Goal: Navigation & Orientation: Go to known website

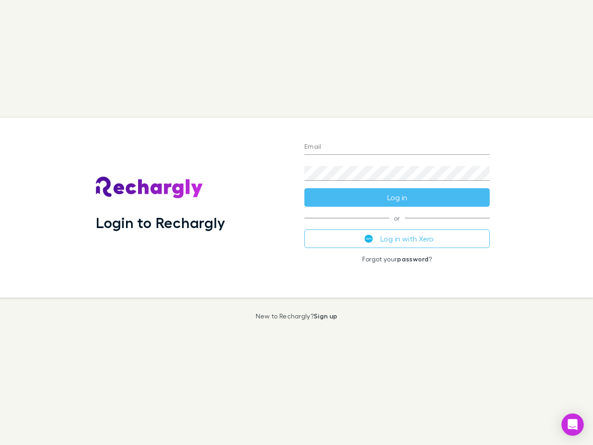
click at [296, 222] on div "Login to Rechargly" at bounding box center [192, 208] width 208 height 180
click at [397, 147] on input "Email" at bounding box center [396, 147] width 185 height 15
click at [397, 197] on button "Log in" at bounding box center [396, 197] width 185 height 19
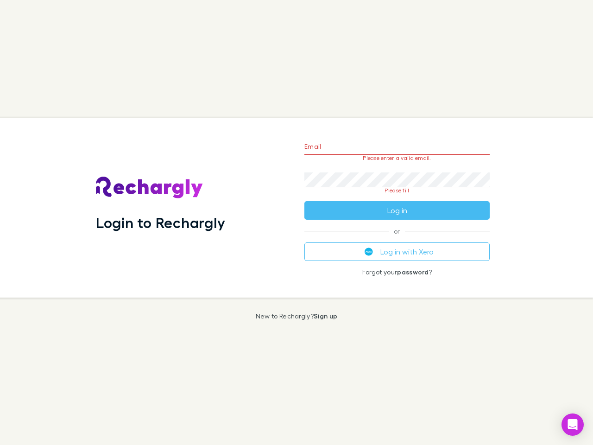
click at [397, 238] on div "Email Please enter a valid email. Password Please fill Log in or Log in with Xe…" at bounding box center [397, 208] width 200 height 180
click at [572, 424] on icon "Open Intercom Messenger" at bounding box center [573, 424] width 10 height 11
